Goal: Information Seeking & Learning: Learn about a topic

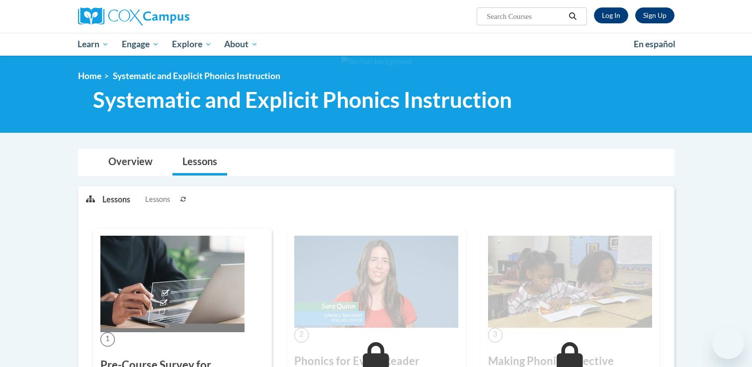
click at [609, 25] on div "Sign Up Log In Search Search..." at bounding box center [477, 12] width 407 height 25
click at [608, 11] on link "Log In" at bounding box center [611, 15] width 34 height 16
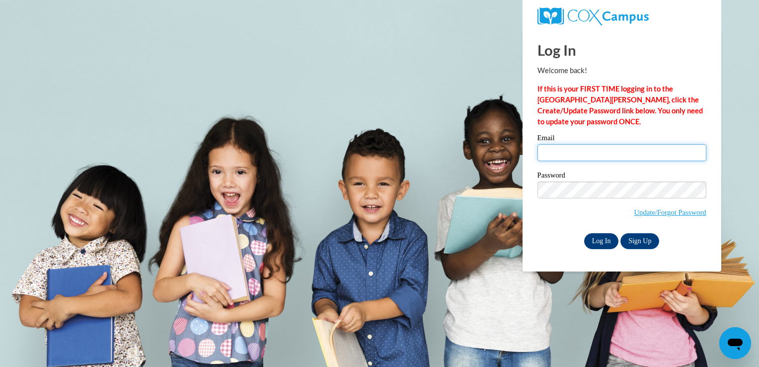
type input "aclark92@student.clayton.edu"
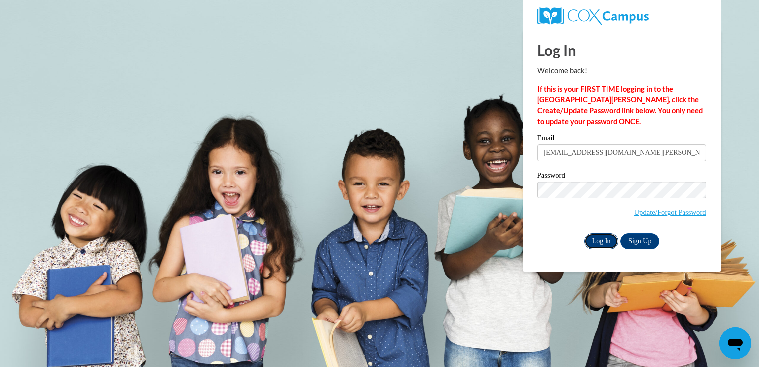
click at [606, 241] on input "Log In" at bounding box center [601, 241] width 35 height 16
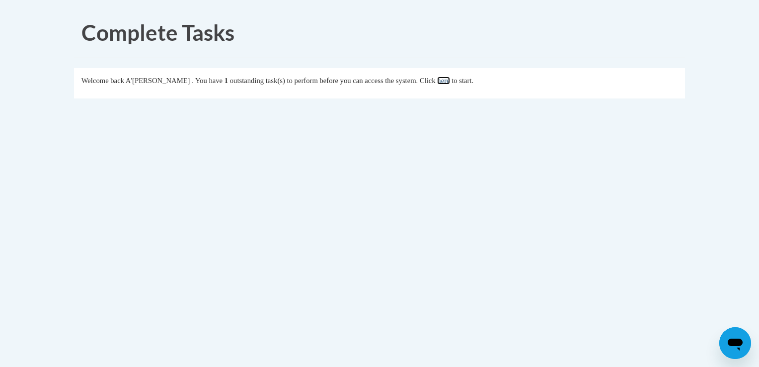
click at [450, 84] on link "here" at bounding box center [443, 81] width 12 height 8
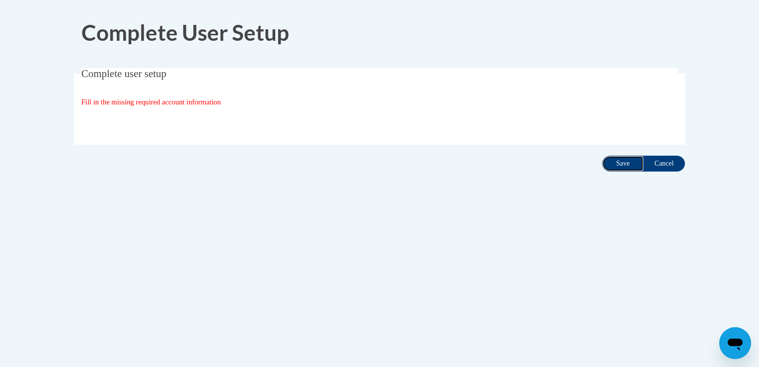
click at [611, 166] on input "Save" at bounding box center [623, 164] width 42 height 16
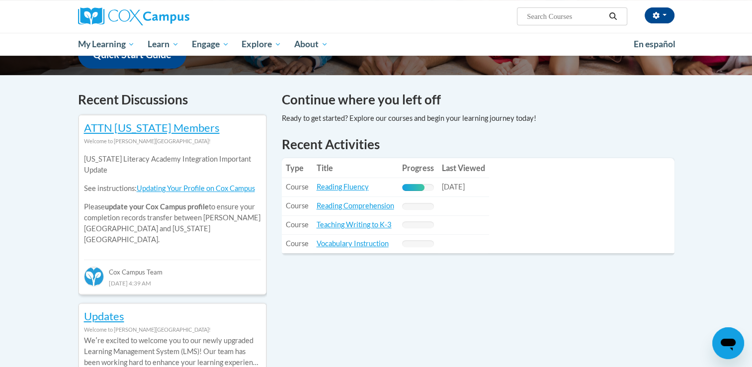
scroll to position [276, 0]
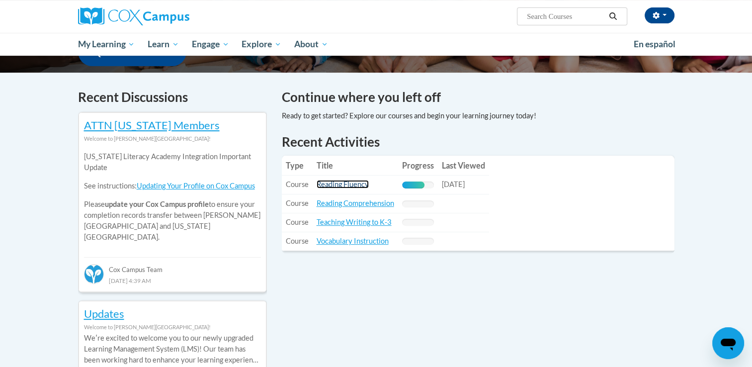
click at [350, 182] on link "Reading Fluency" at bounding box center [343, 184] width 52 height 8
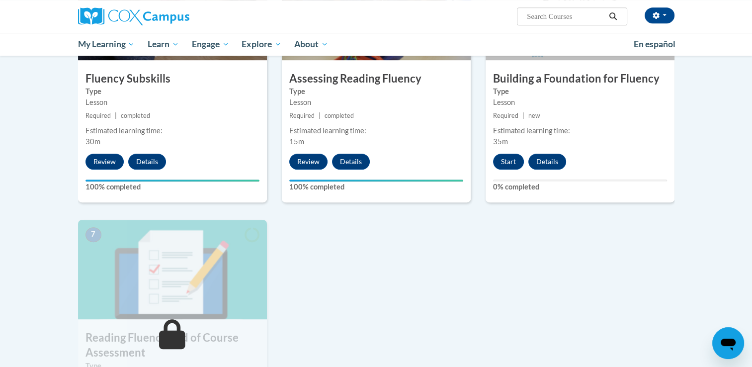
scroll to position [566, 0]
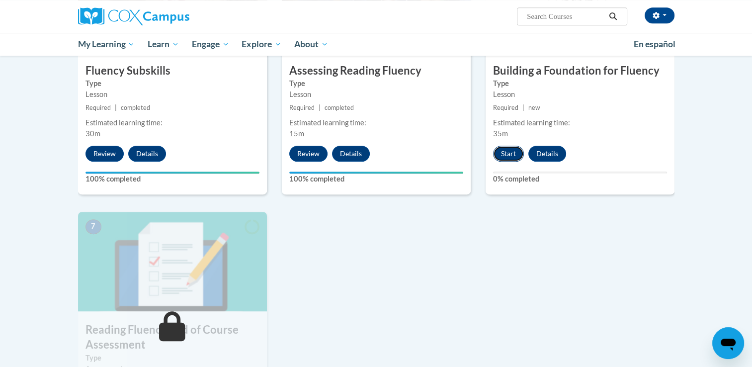
click at [504, 151] on button "Start" at bounding box center [508, 154] width 31 height 16
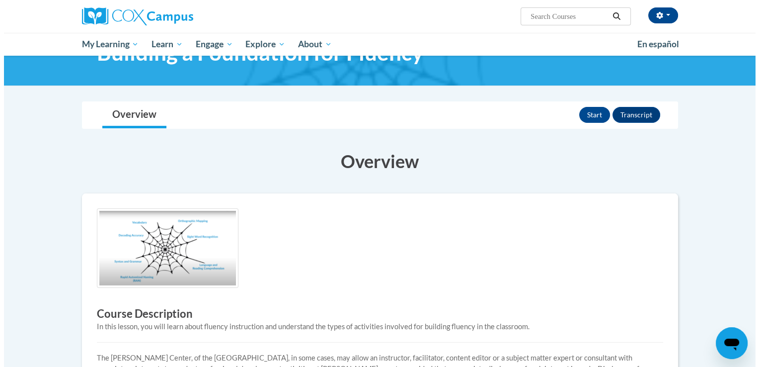
scroll to position [47, 0]
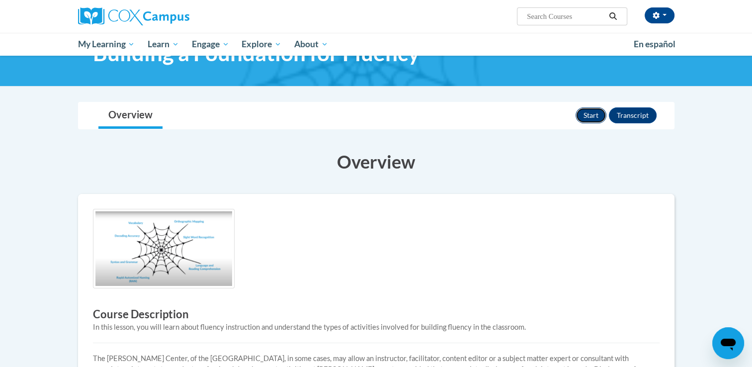
click at [587, 118] on button "Start" at bounding box center [590, 115] width 31 height 16
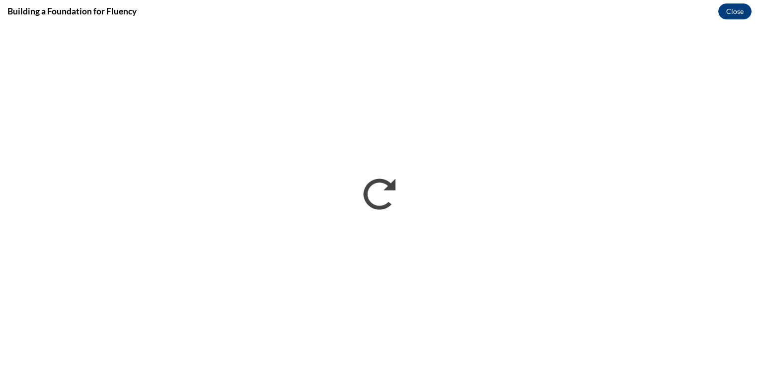
scroll to position [0, 0]
